Goal: Use online tool/utility: Utilize a website feature to perform a specific function

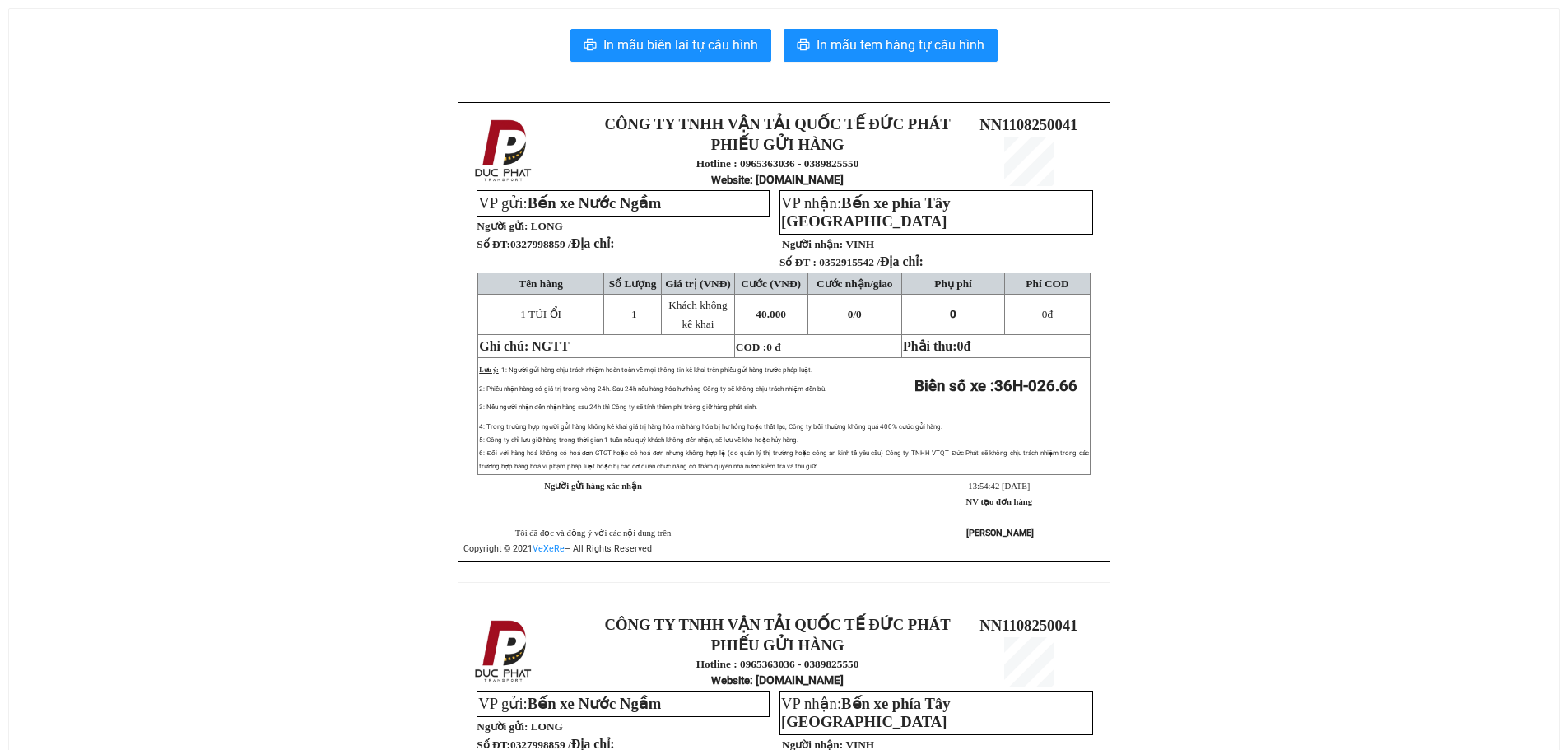
click at [900, 26] on div "In mẫu biên lai tự cấu hình In mẫu tem hàng tự cấu hình CÔNG TY TNHH VẬN TẢI QU…" at bounding box center [784, 566] width 1550 height 1114
click at [896, 39] on span "In mẫu tem hàng tự cấu hình" at bounding box center [900, 45] width 168 height 20
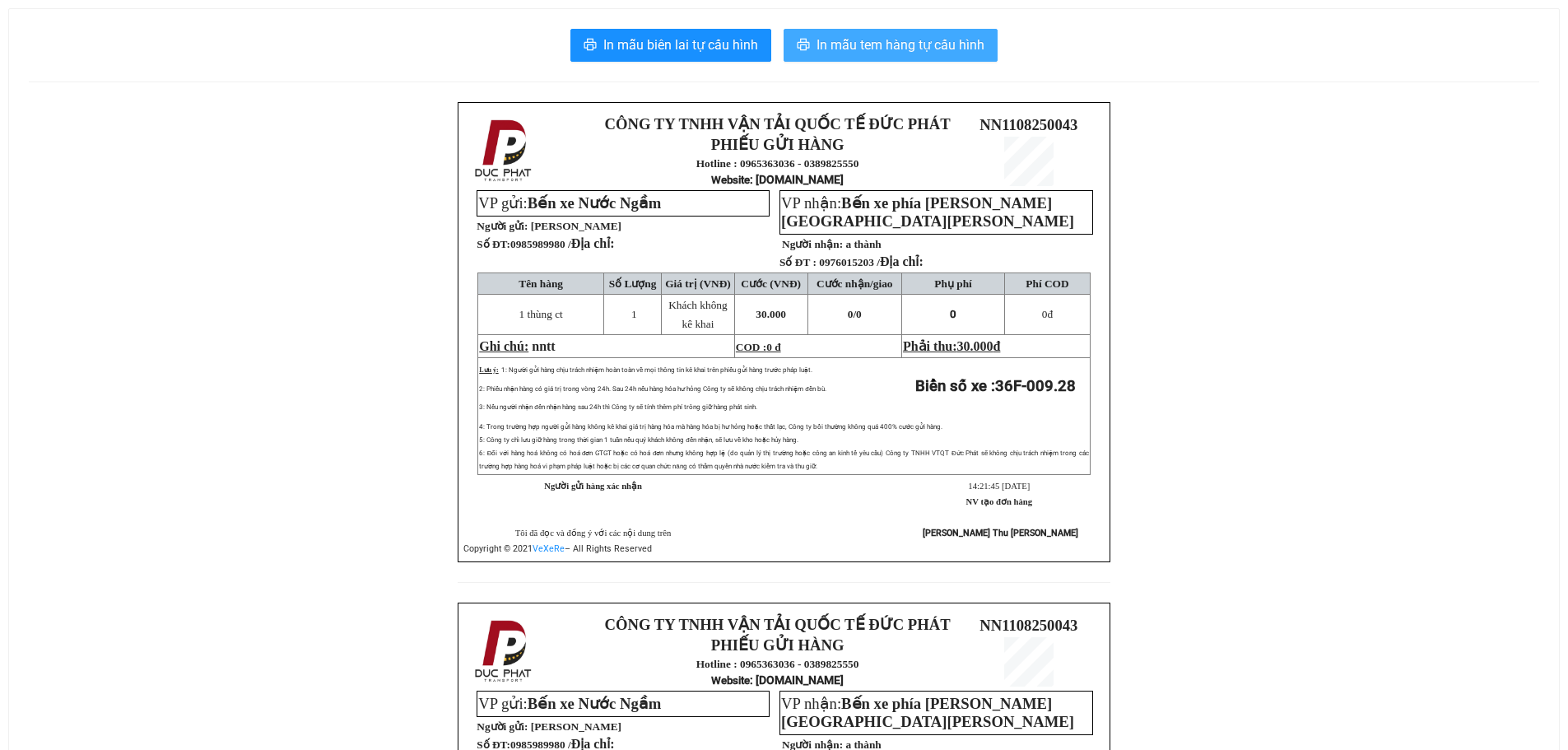
click at [844, 37] on span "In mẫu tem hàng tự cấu hình" at bounding box center [900, 45] width 168 height 20
click at [947, 43] on span "In mẫu tem hàng tự cấu hình" at bounding box center [900, 45] width 168 height 20
